Goal: Transaction & Acquisition: Book appointment/travel/reservation

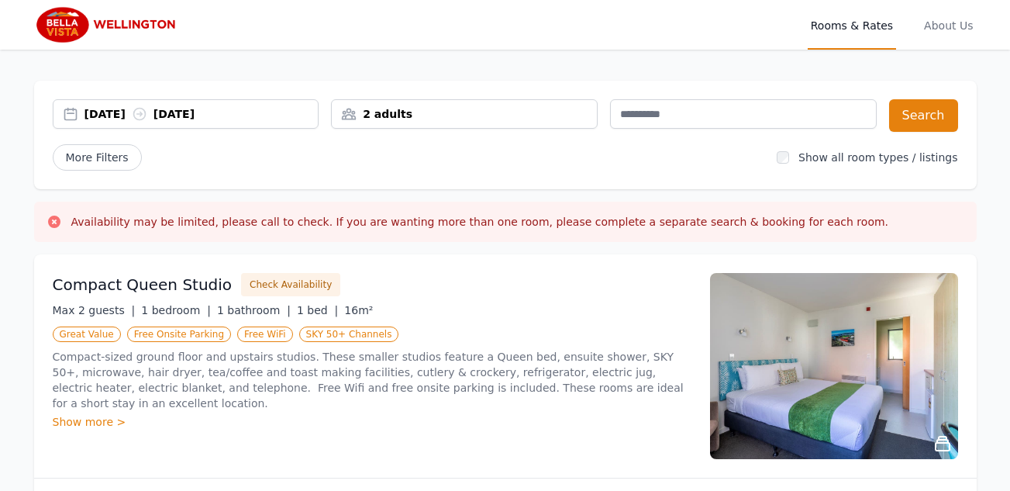
click at [71, 107] on div "[DATE] [DATE]" at bounding box center [185, 113] width 265 height 15
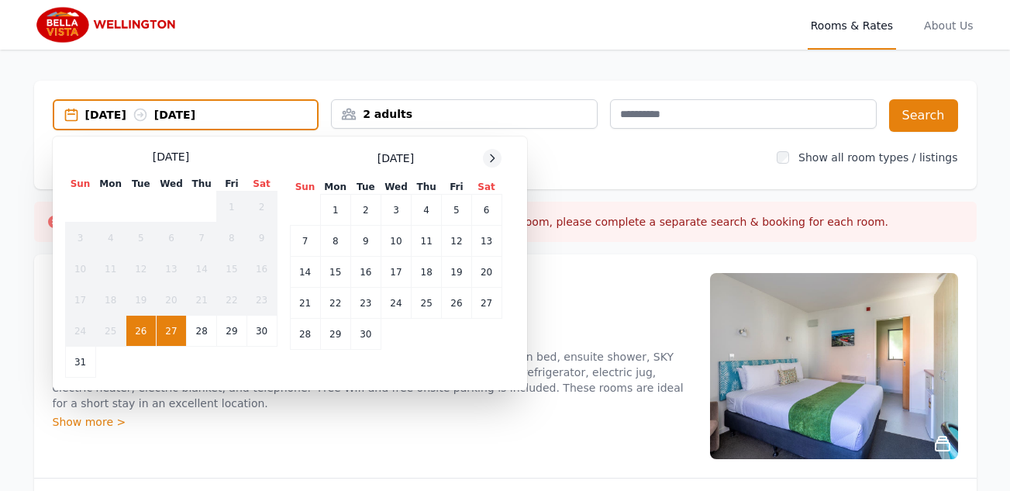
click at [491, 160] on icon at bounding box center [492, 158] width 12 height 12
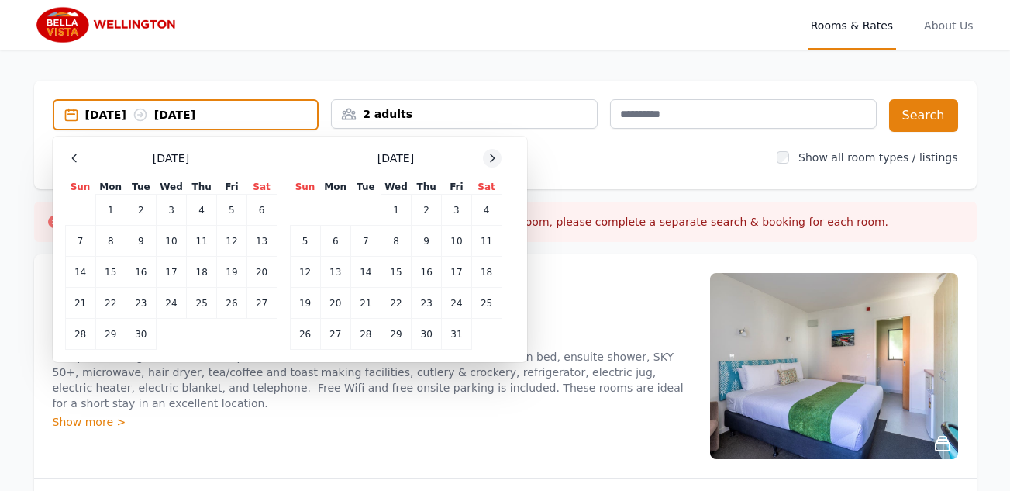
click at [491, 155] on icon at bounding box center [492, 158] width 12 height 12
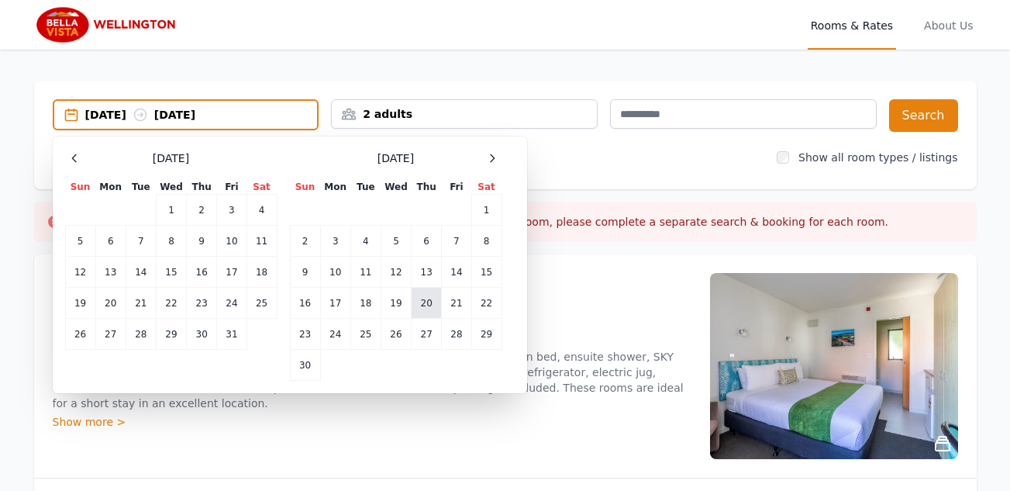
click at [422, 300] on td "20" at bounding box center [427, 303] width 30 height 31
click at [591, 161] on div "More Filters" at bounding box center [409, 157] width 712 height 26
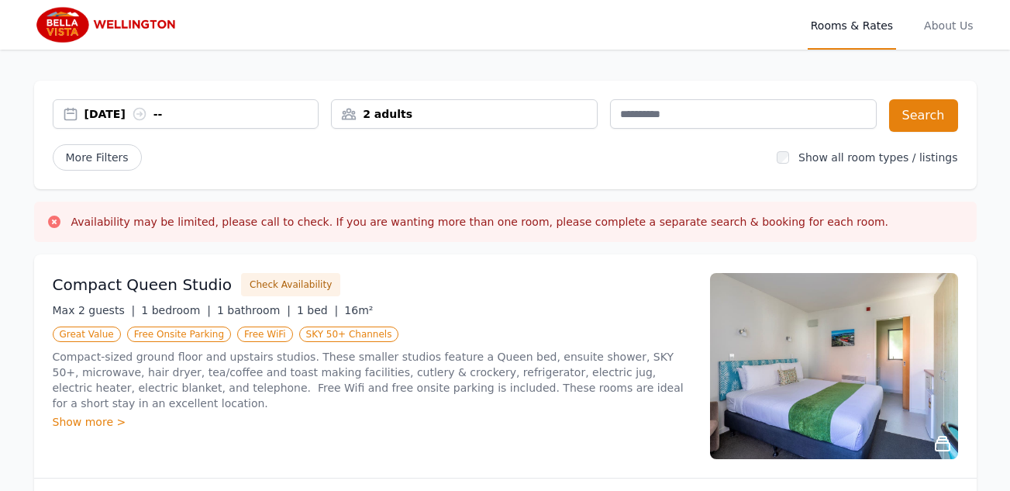
click at [354, 112] on div "2 adults" at bounding box center [464, 113] width 265 height 15
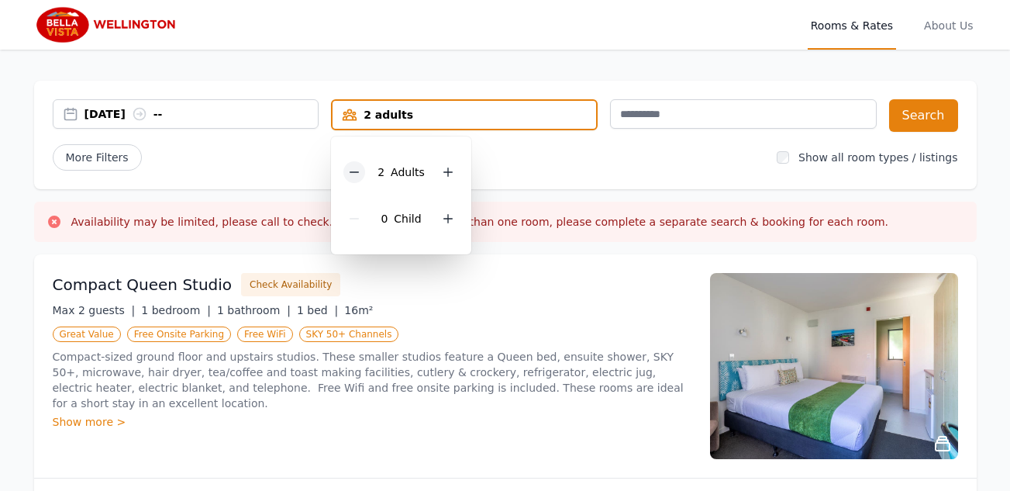
click at [355, 170] on icon at bounding box center [354, 172] width 12 height 12
click at [919, 119] on button "Search" at bounding box center [923, 115] width 69 height 33
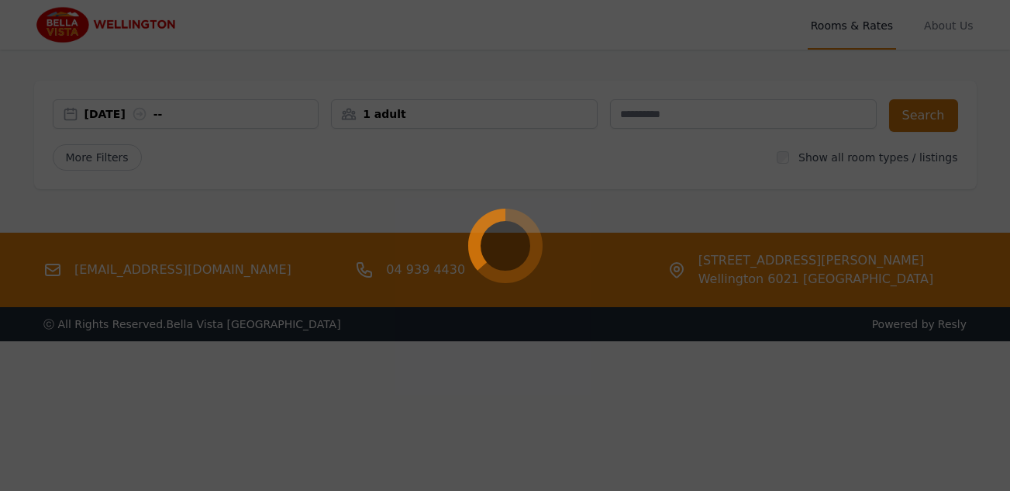
click at [919, 119] on div at bounding box center [505, 245] width 1010 height 491
click at [801, 236] on div at bounding box center [505, 245] width 1010 height 491
